Goal: Download file/media

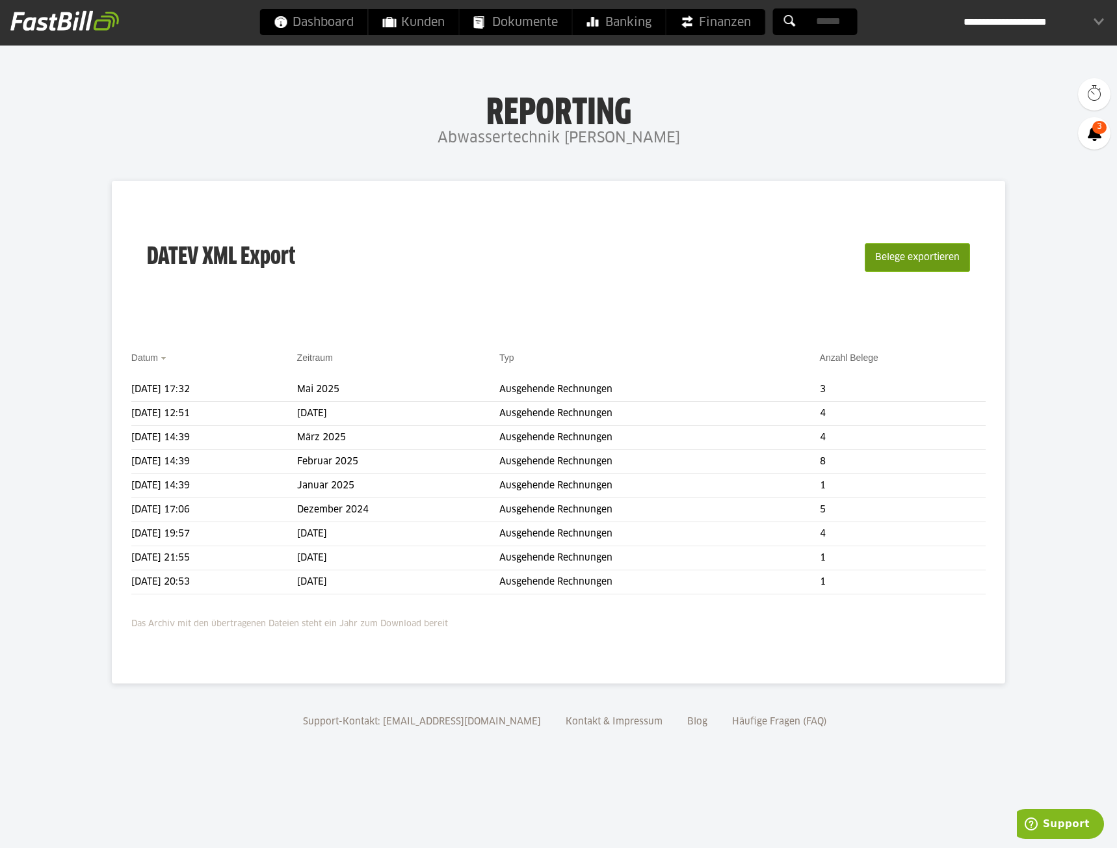
click at [878, 265] on button "Belege exportieren" at bounding box center [917, 257] width 105 height 29
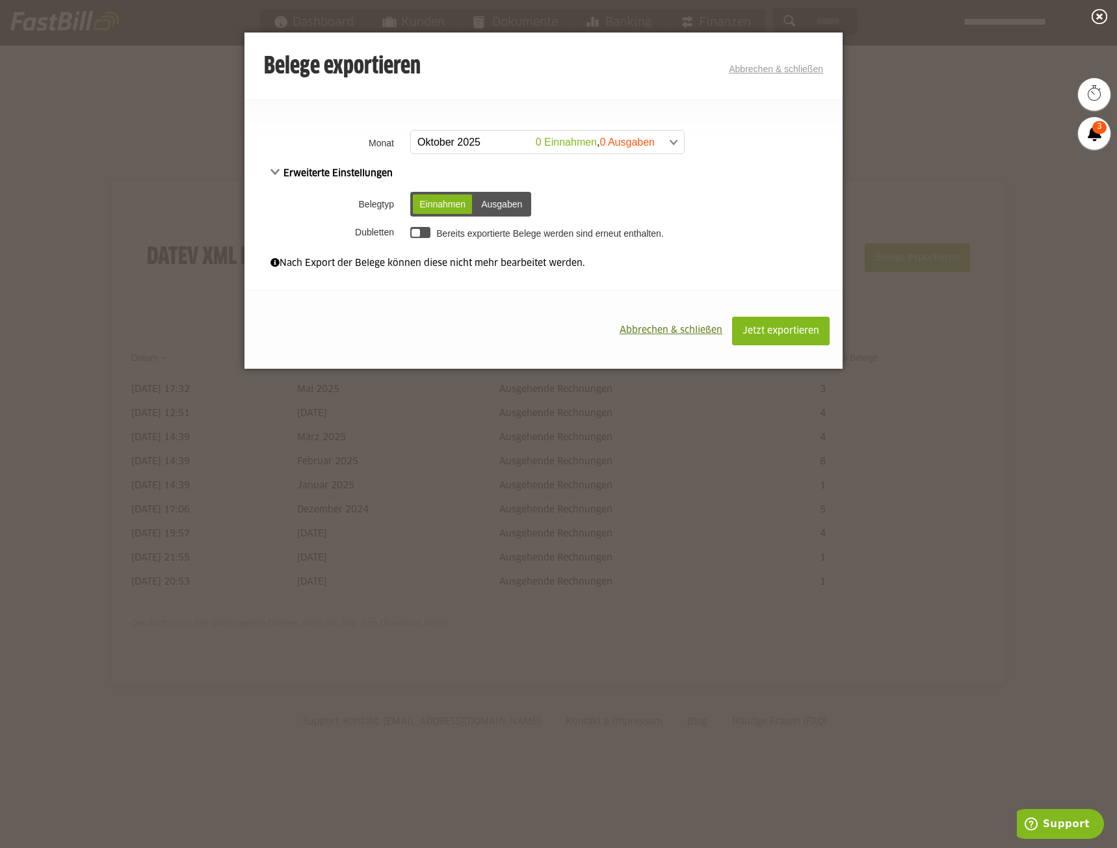
click at [664, 146] on span at bounding box center [540, 142] width 273 height 23
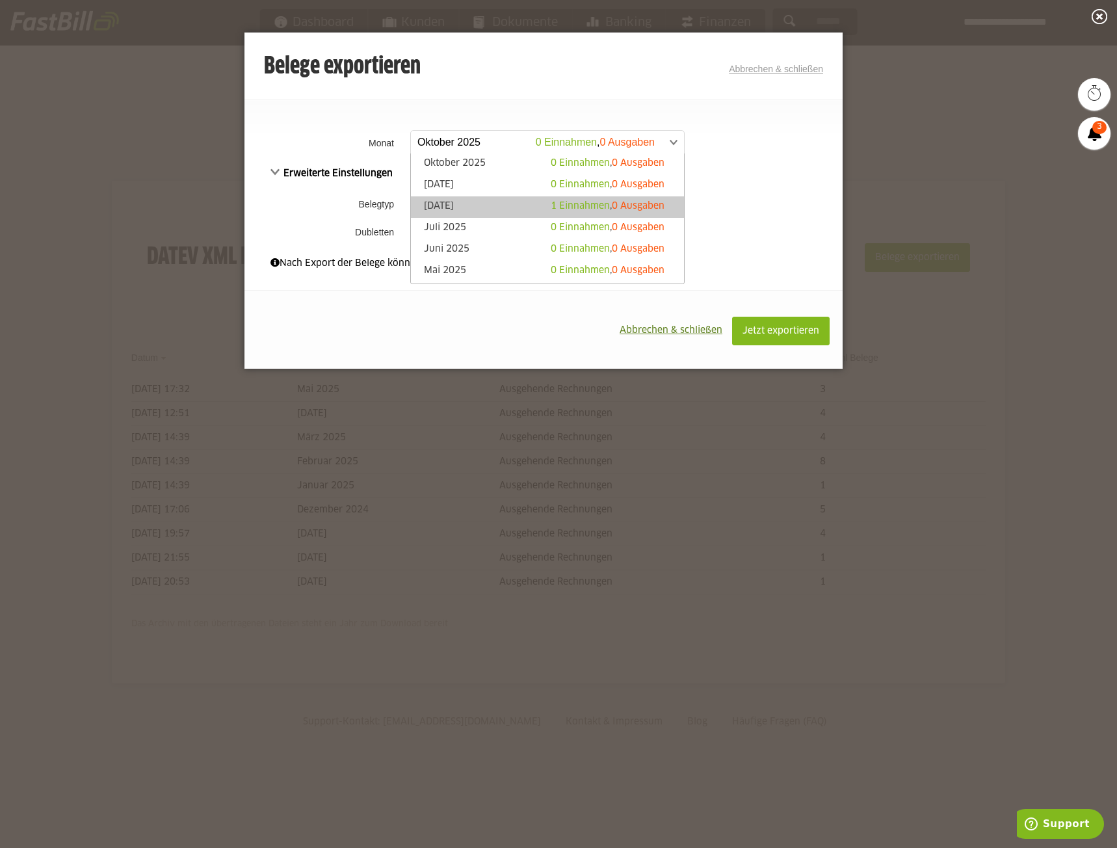
click at [493, 210] on link "[DATE] 1 Einnahmen , 0 Ausgaben" at bounding box center [547, 207] width 260 height 15
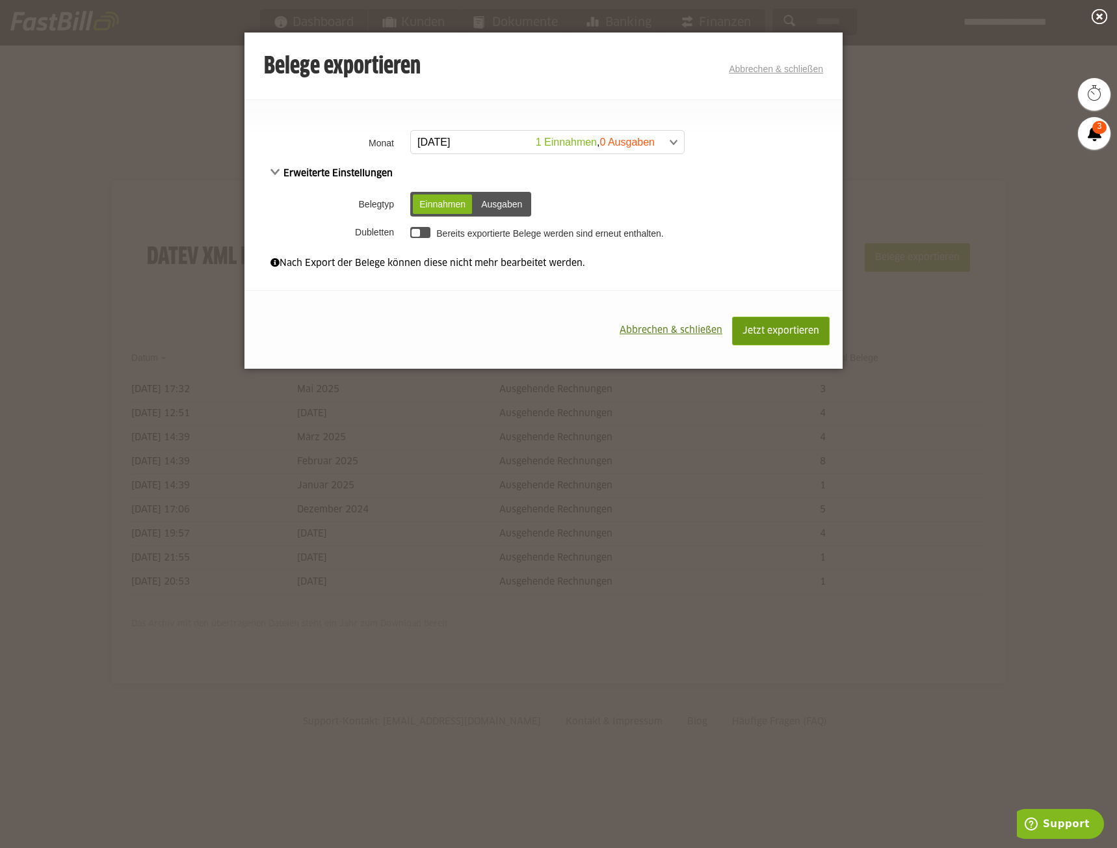
click at [766, 333] on span "Jetzt exportieren" at bounding box center [780, 330] width 77 height 9
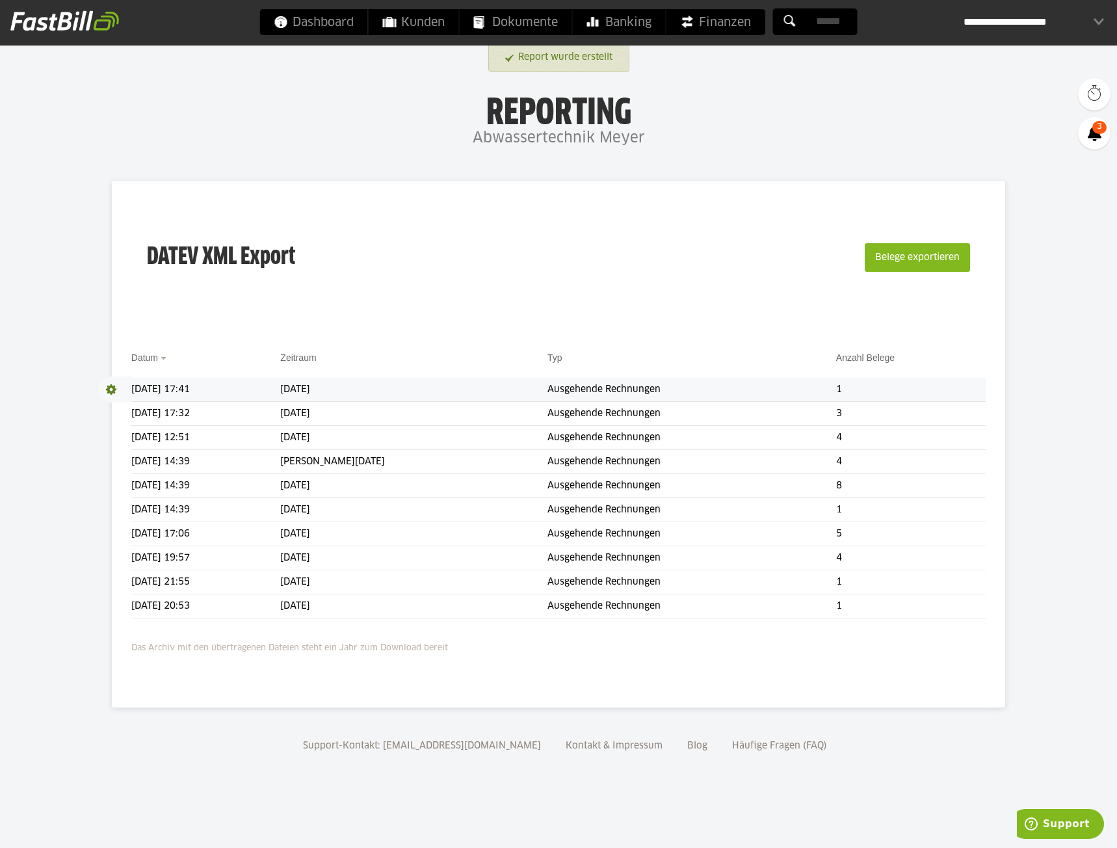
click at [112, 387] on span at bounding box center [115, 389] width 33 height 26
click at [128, 410] on link "Download" at bounding box center [134, 406] width 70 height 15
